Goal: Information Seeking & Learning: Learn about a topic

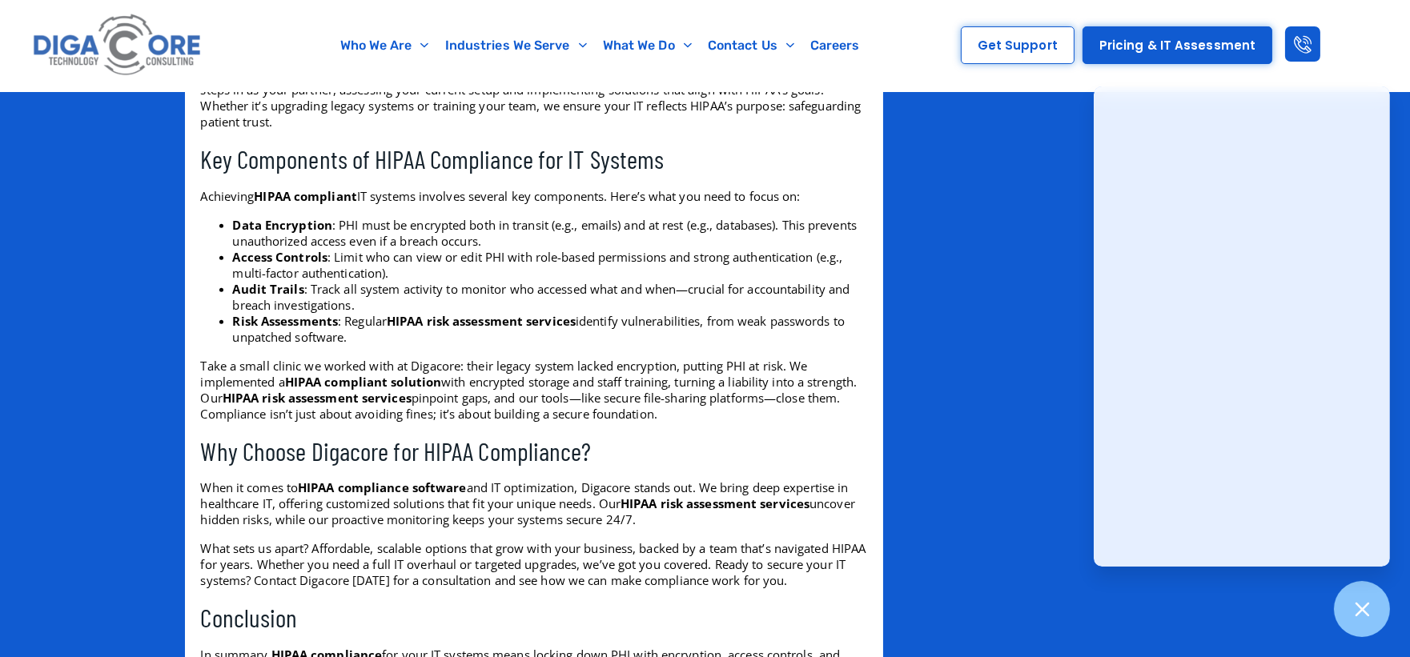
scroll to position [1524, 0]
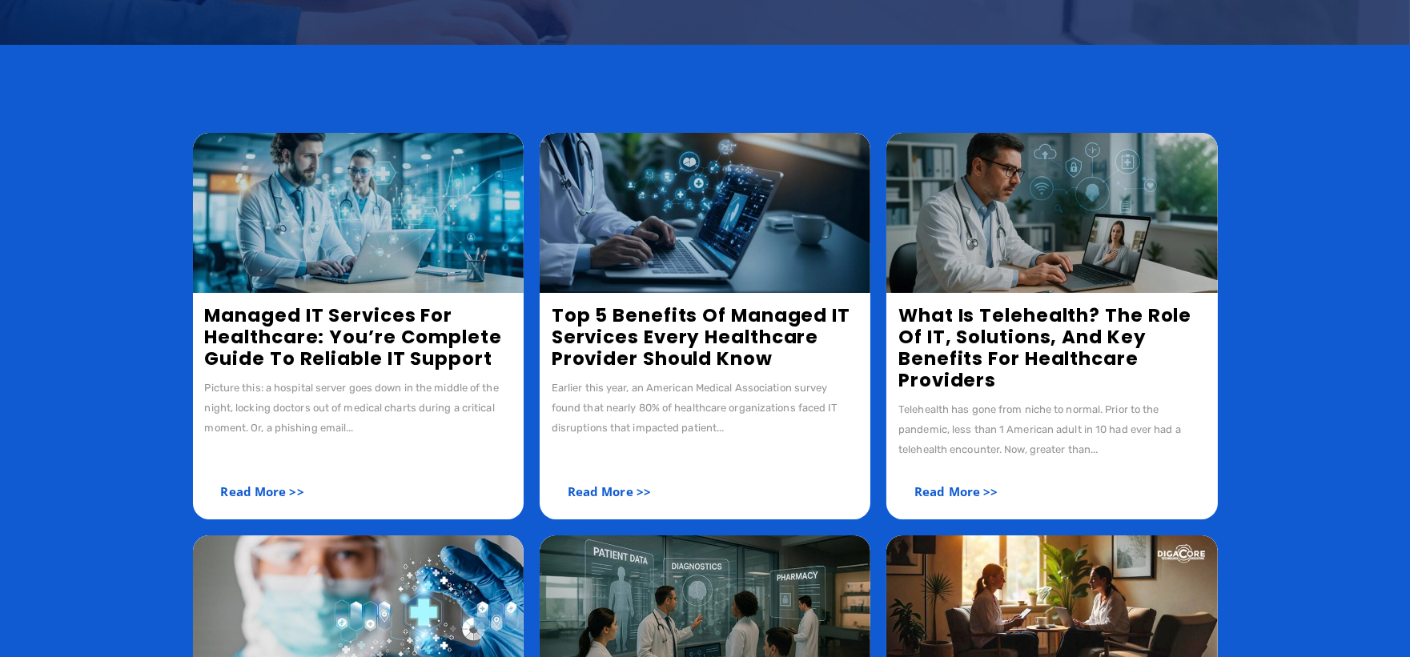
scroll to position [267, 0]
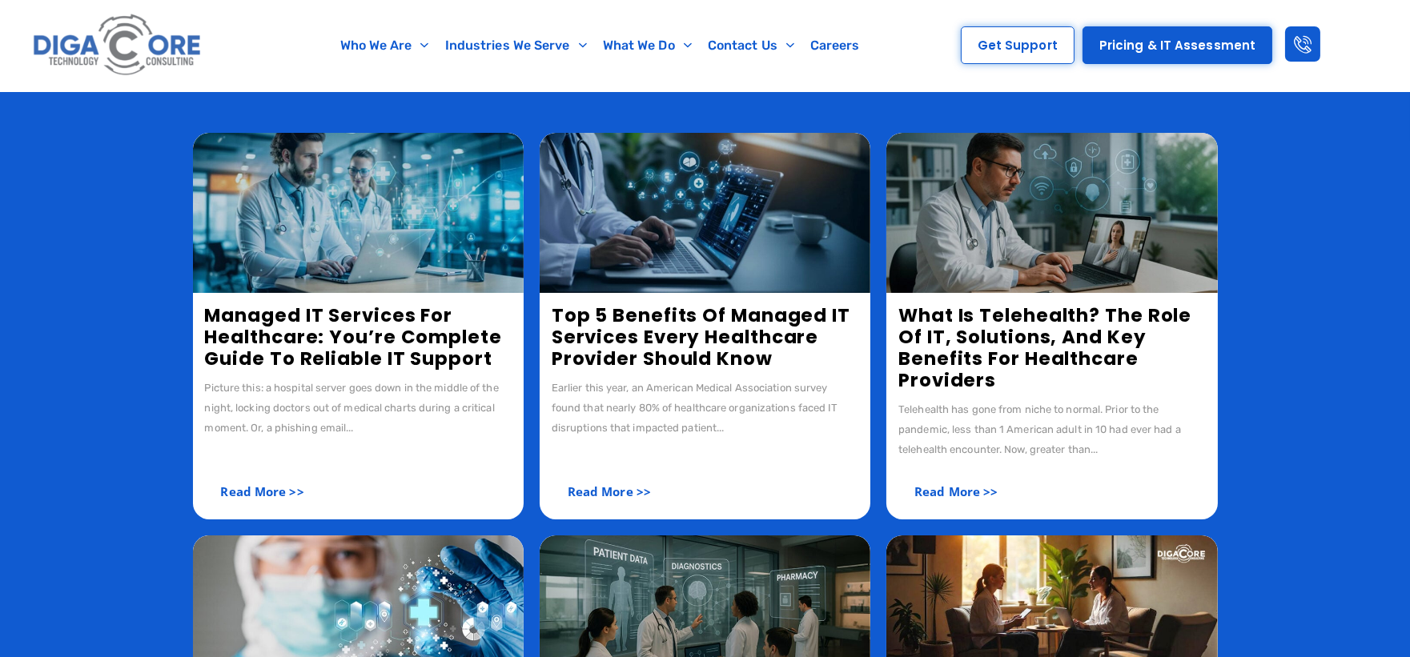
click at [287, 347] on link "Managed IT Services for Healthcare: You’re Complete Guide to Reliable IT Support" at bounding box center [353, 337] width 297 height 69
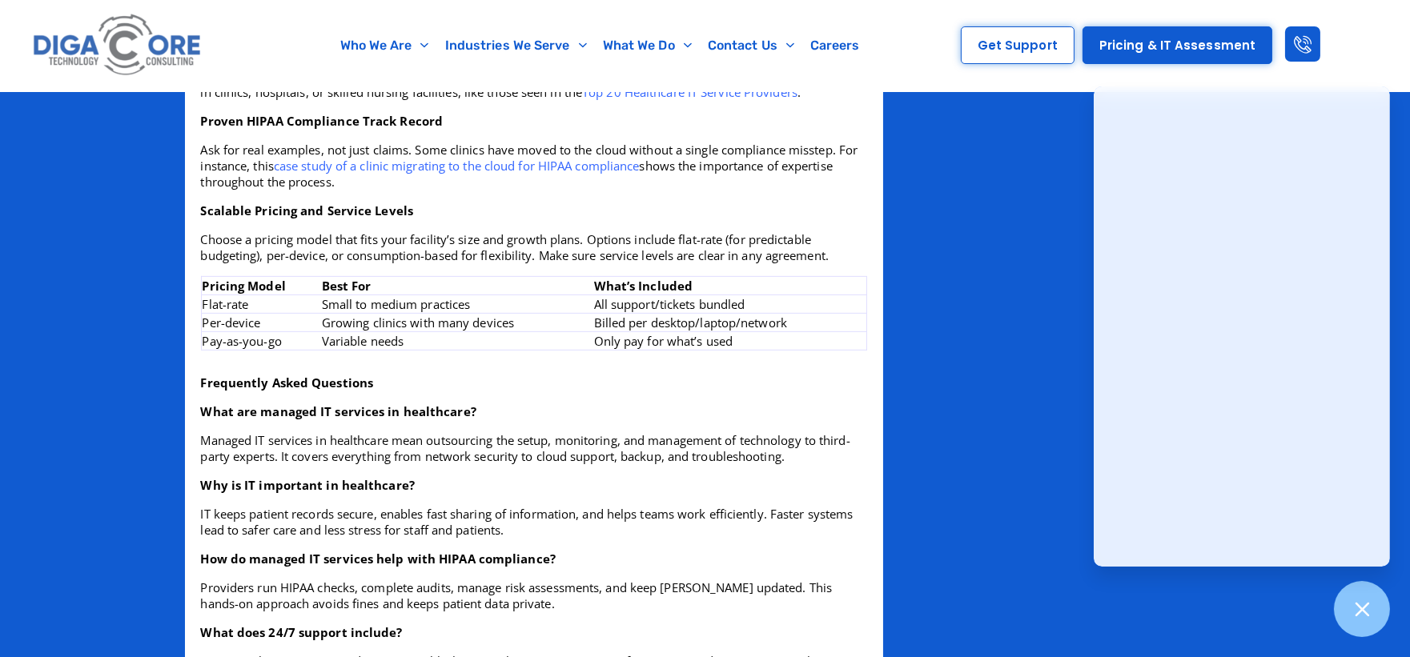
scroll to position [1601, 0]
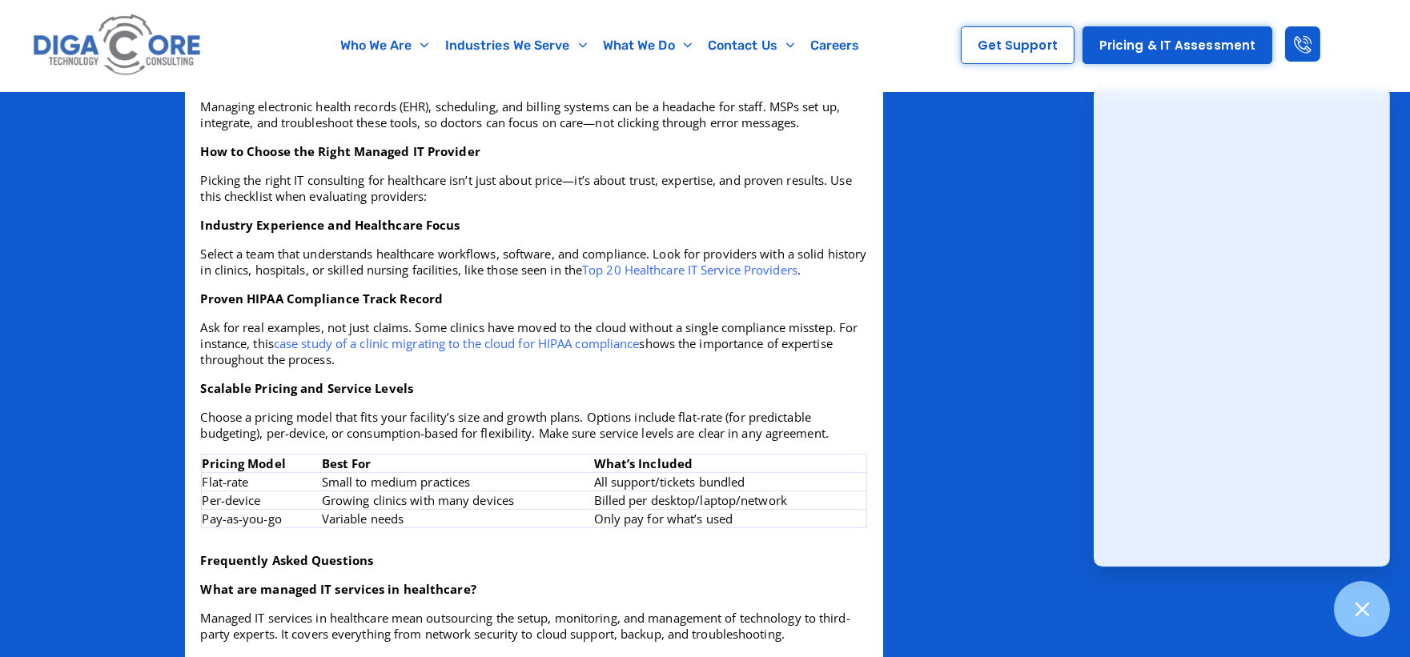
scroll to position [1511, 0]
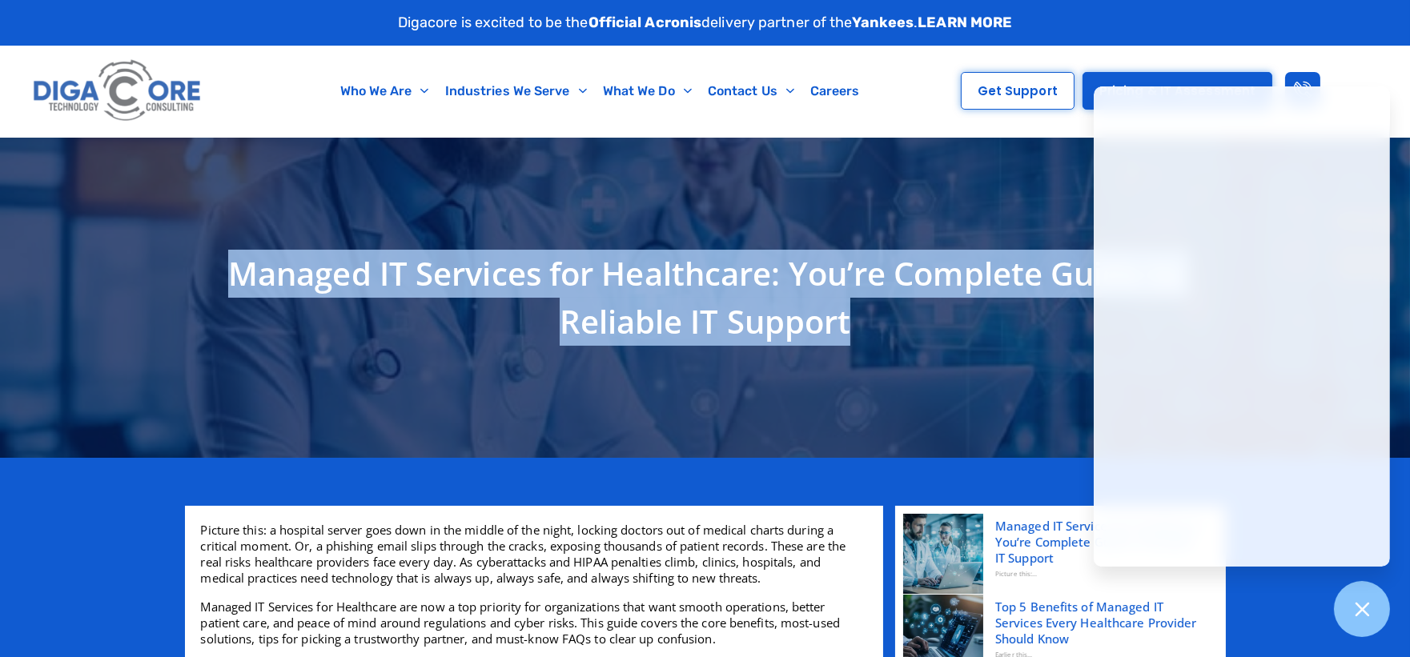
copy h1 "Managed IT Services for Healthcare: You’re Complete Guide to Reliable IT Support"
drag, startPoint x: 227, startPoint y: 269, endPoint x: 877, endPoint y: 339, distance: 653.9
click at [877, 339] on h1 "Managed IT Services for Healthcare: You’re Complete Guide to Reliable IT Support" at bounding box center [705, 298] width 1025 height 96
